Goal: Entertainment & Leisure: Consume media (video, audio)

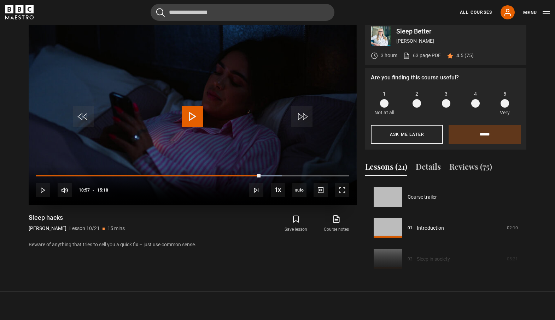
scroll to position [397, 0]
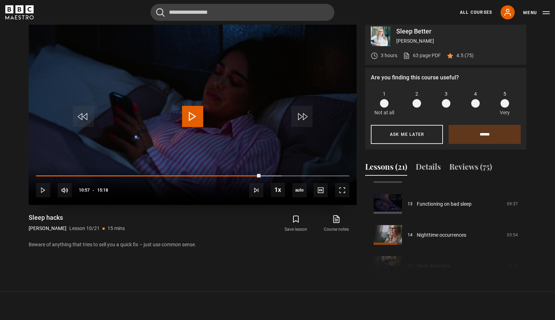
click at [184, 116] on span "Video Player" at bounding box center [192, 116] width 21 height 21
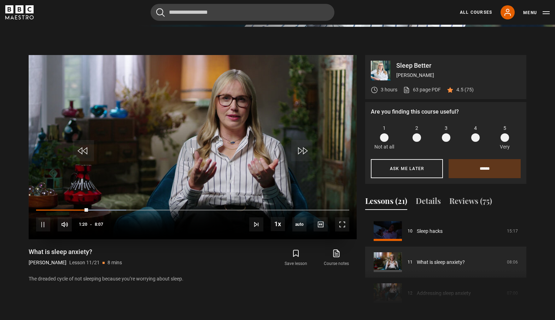
scroll to position [301, 0]
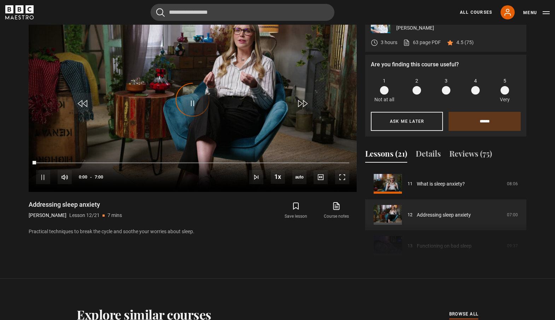
scroll to position [346, 0]
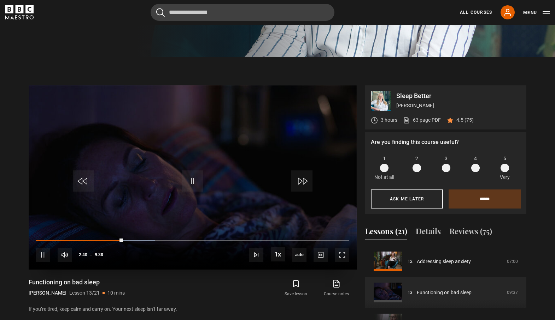
scroll to position [266, 0]
click at [38, 257] on span "Video Player" at bounding box center [43, 255] width 14 height 14
